Goal: Task Accomplishment & Management: Use online tool/utility

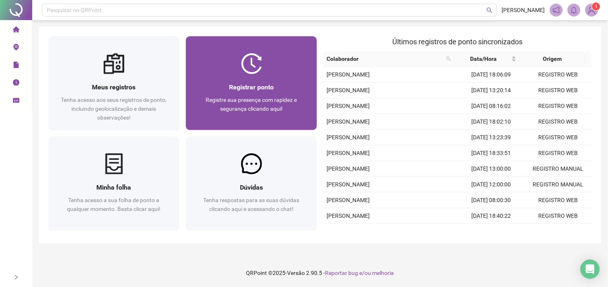
click at [279, 86] on div "Registrar ponto" at bounding box center [252, 87] width 112 height 10
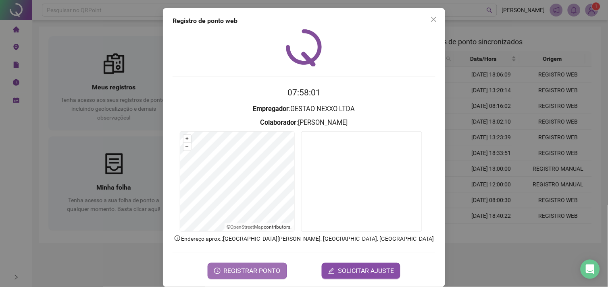
click at [265, 268] on span "REGISTRAR PONTO" at bounding box center [252, 271] width 57 height 10
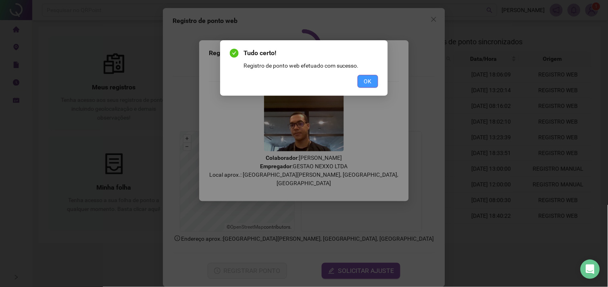
click at [361, 77] on button "OK" at bounding box center [368, 81] width 21 height 13
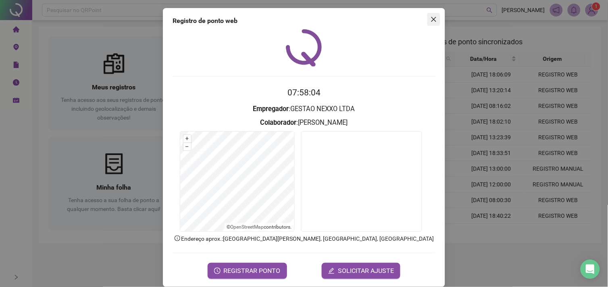
click at [431, 18] on icon "close" at bounding box center [434, 19] width 6 height 6
